Goal: Transaction & Acquisition: Purchase product/service

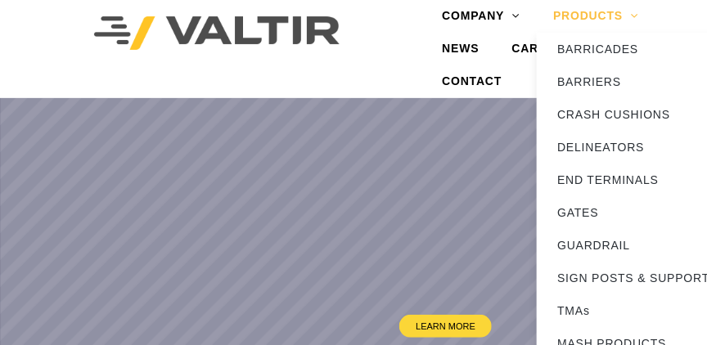
click at [634, 14] on link "PRODUCTS" at bounding box center [596, 16] width 119 height 33
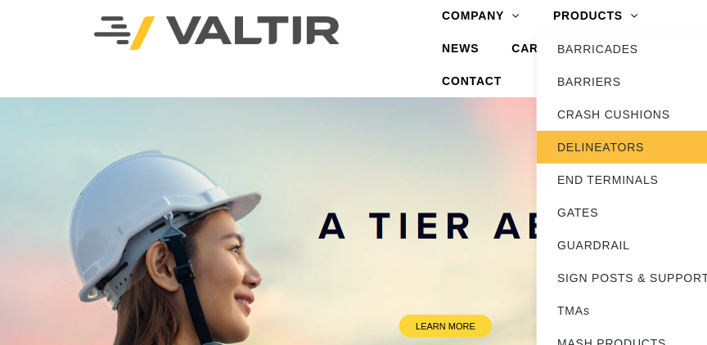
click at [600, 150] on link "DELINEATORS" at bounding box center [639, 147] width 205 height 33
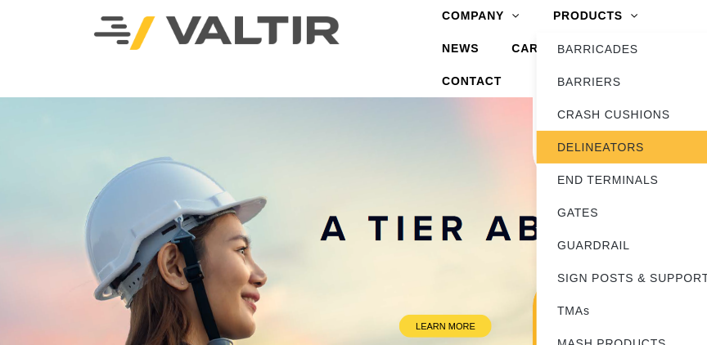
click at [600, 150] on link "DELINEATORS" at bounding box center [639, 147] width 205 height 33
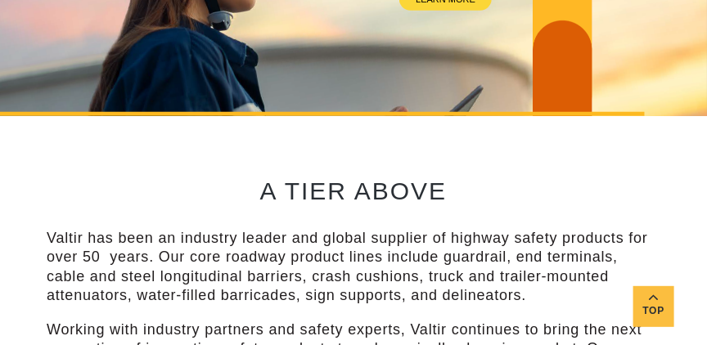
scroll to position [410, 0]
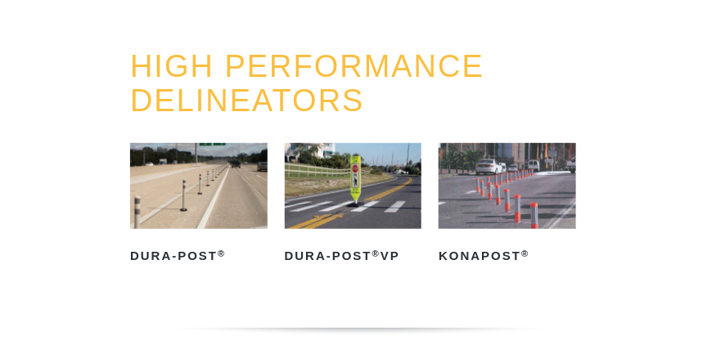
scroll to position [280, 0]
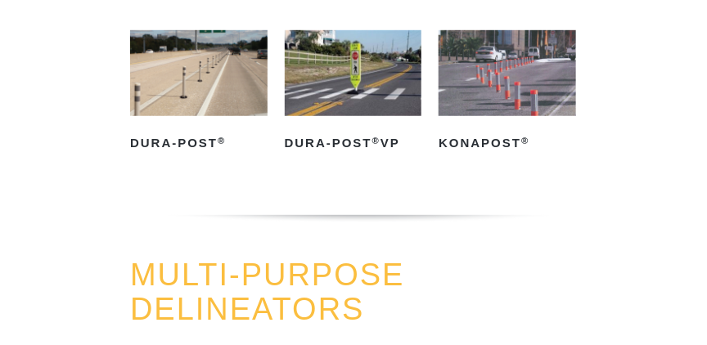
click at [201, 96] on img at bounding box center [199, 73] width 138 height 86
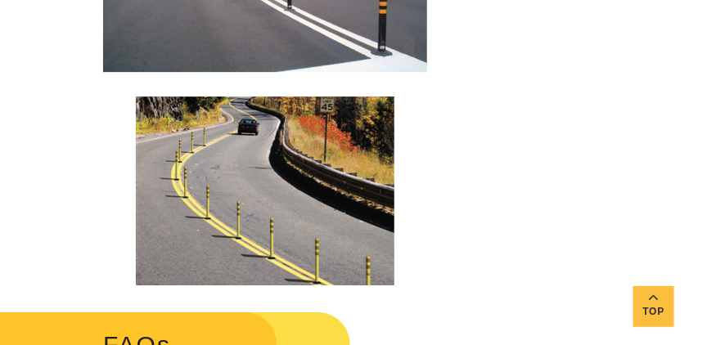
scroll to position [2947, 0]
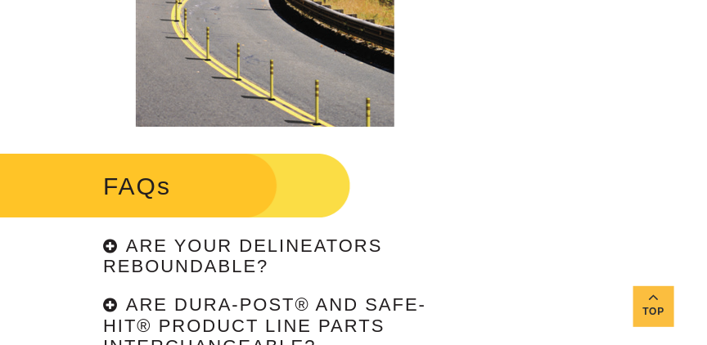
click at [113, 262] on div "Are your delineators reboundable?" at bounding box center [265, 258] width 324 height 42
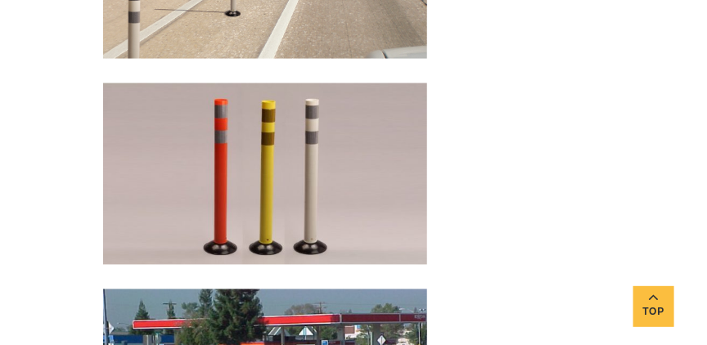
scroll to position [2198, 0]
